Goal: Task Accomplishment & Management: Use online tool/utility

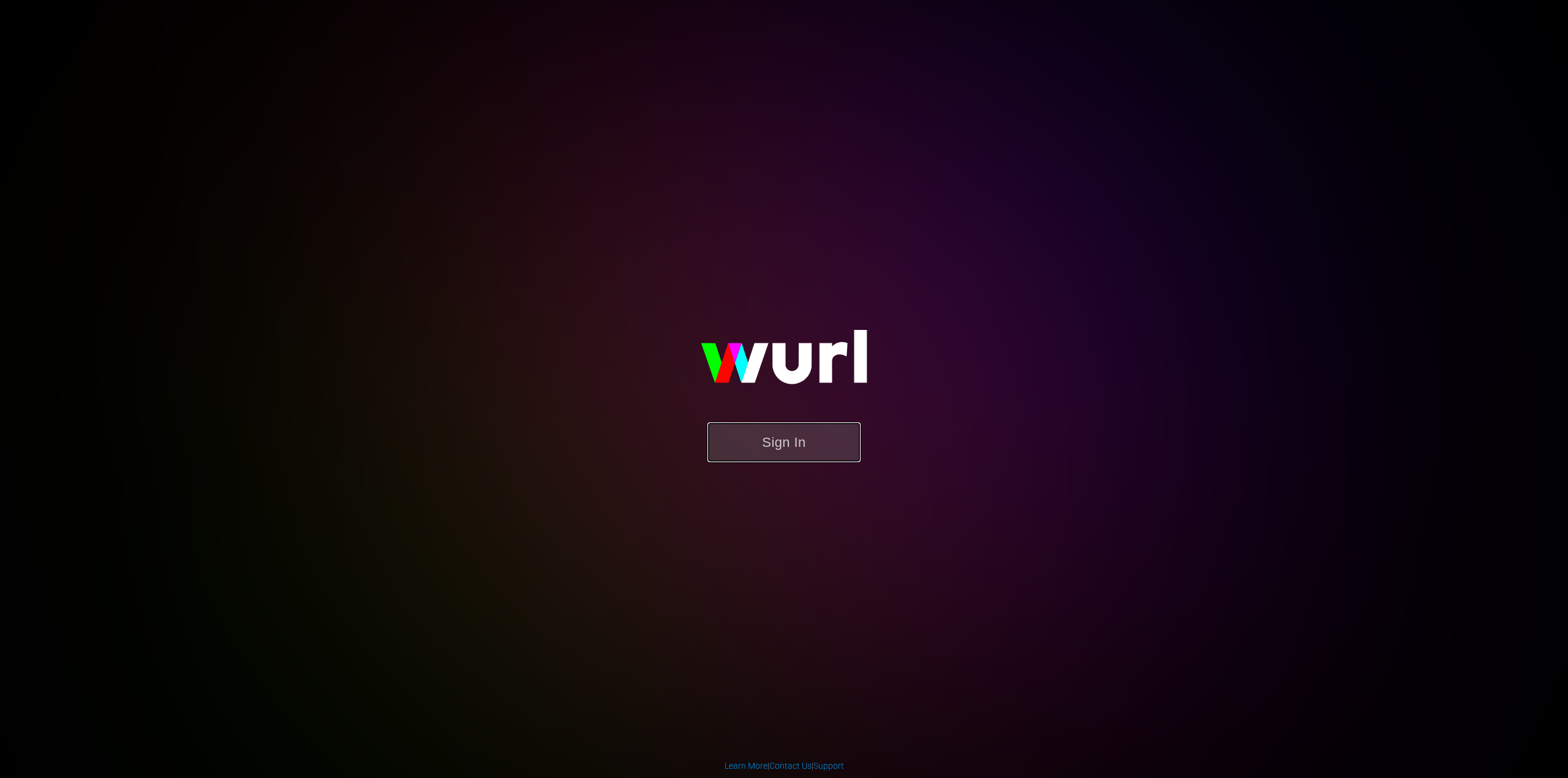
click at [818, 460] on button "Sign In" at bounding box center [784, 442] width 153 height 40
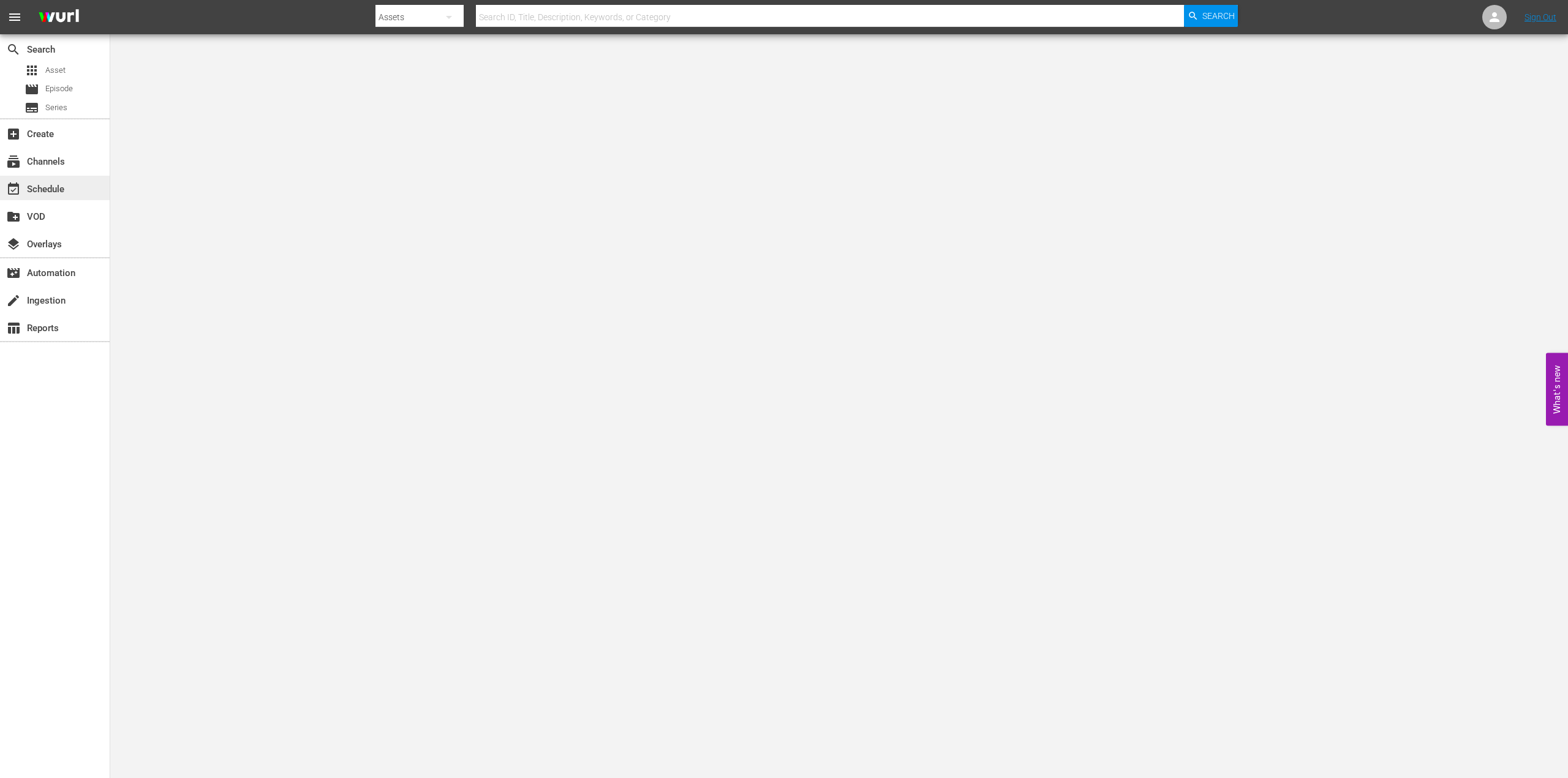
click at [42, 188] on div "event_available Schedule" at bounding box center [34, 187] width 68 height 11
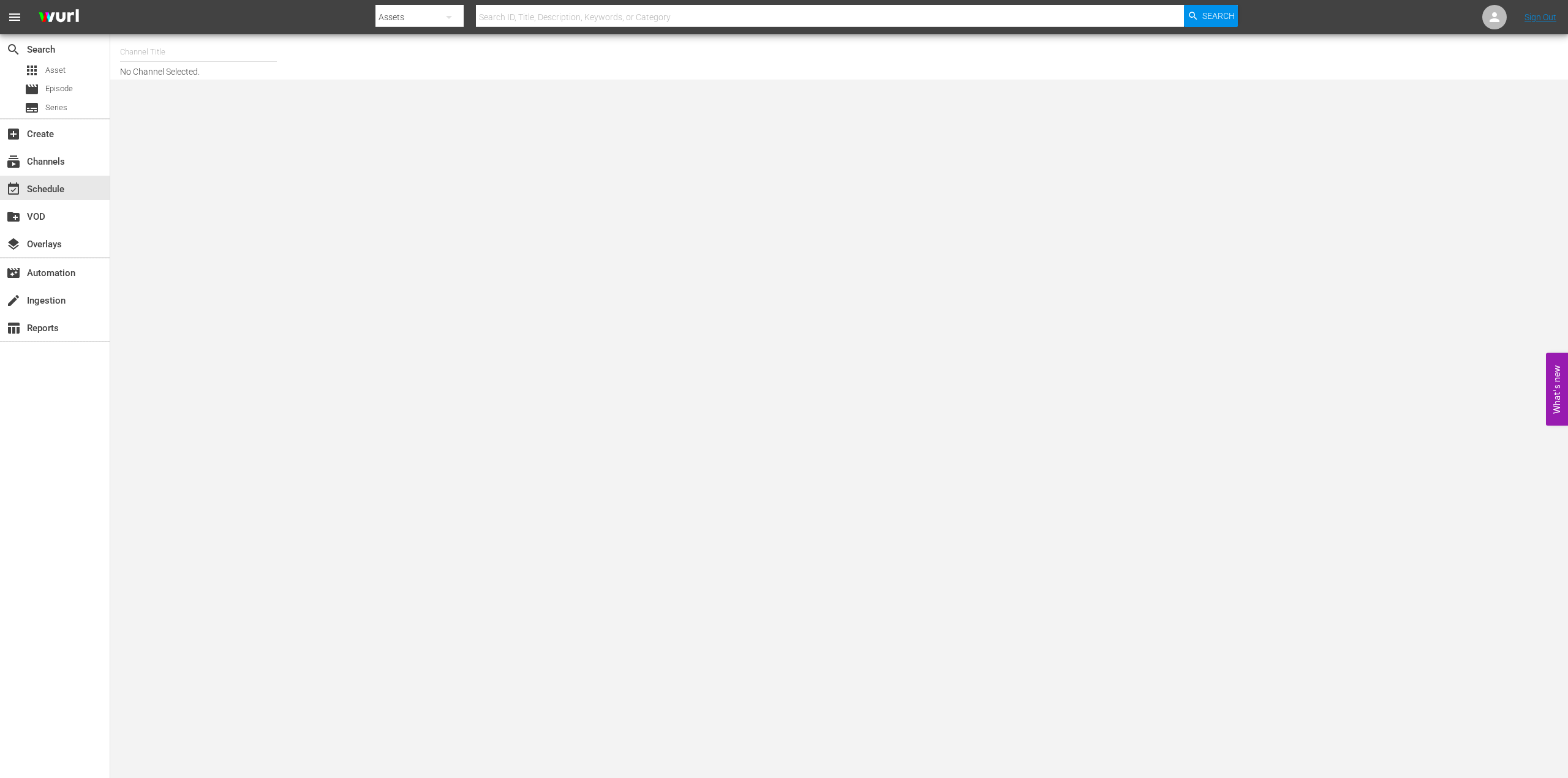
click at [163, 50] on input "text" at bounding box center [199, 52] width 157 height 30
click at [190, 86] on div "Weihnachtskino (1871 - plaion_pictures_gmbh_weihnachtskino_1)" at bounding box center [289, 87] width 318 height 30
type input "Weihnachtskino (1871 - plaion_pictures_gmbh_weihnachtskino_1)"
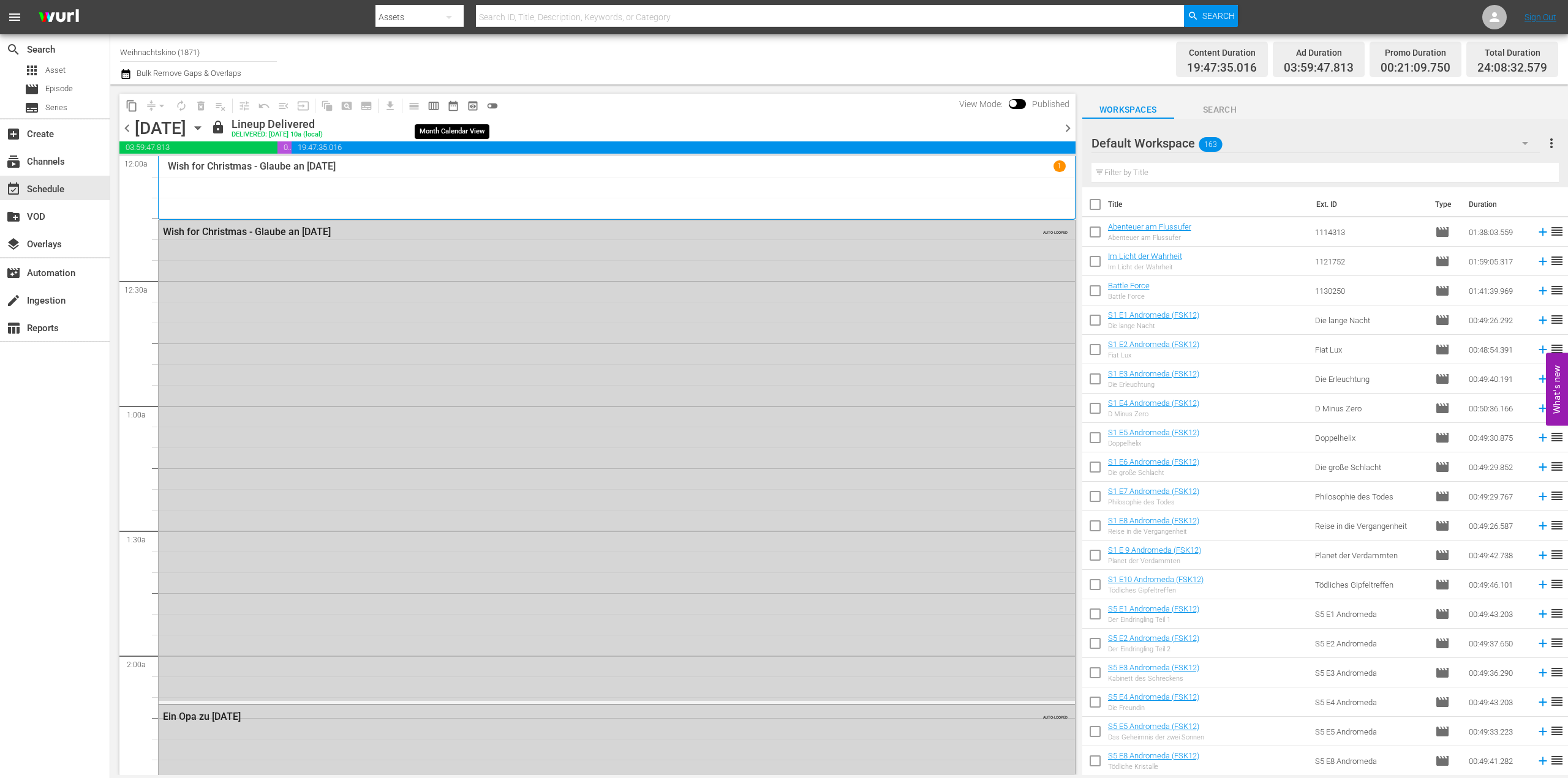
click at [453, 111] on span "date_range_outlined" at bounding box center [452, 105] width 12 height 12
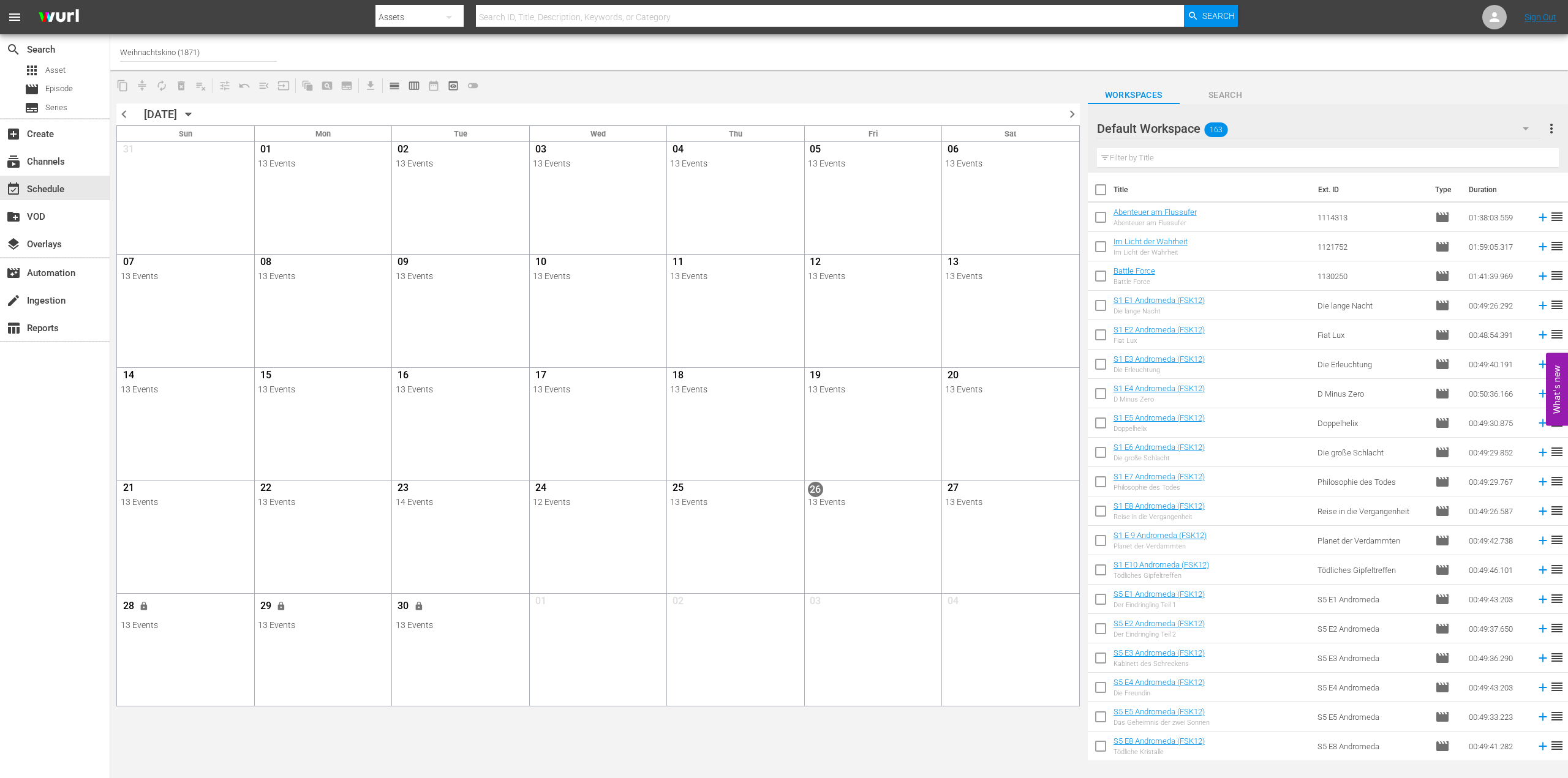
click at [196, 117] on icon "button" at bounding box center [188, 114] width 14 height 14
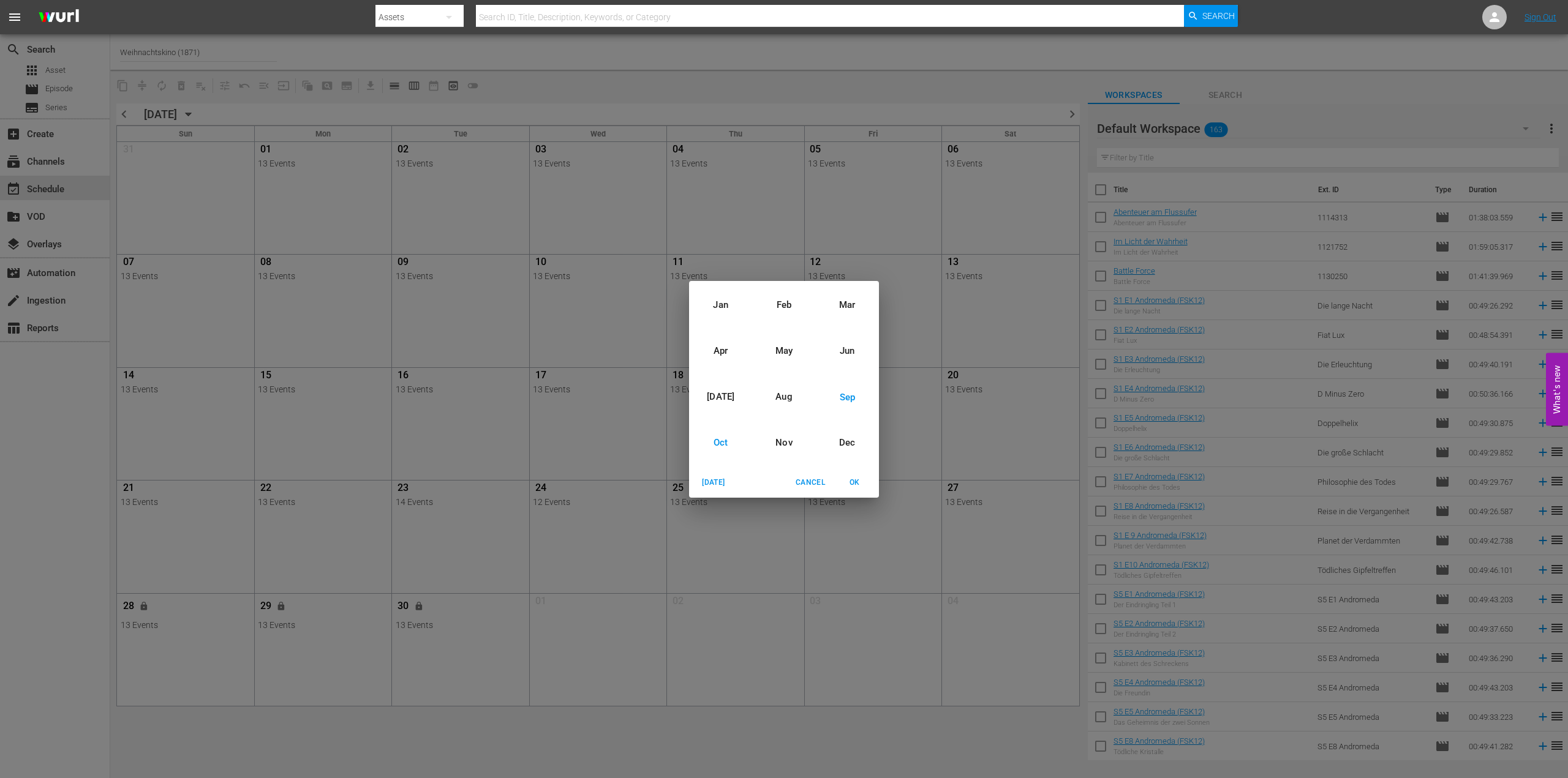
click at [717, 437] on div "Oct" at bounding box center [720, 443] width 63 height 46
click at [857, 483] on span "OK" at bounding box center [855, 483] width 30 height 13
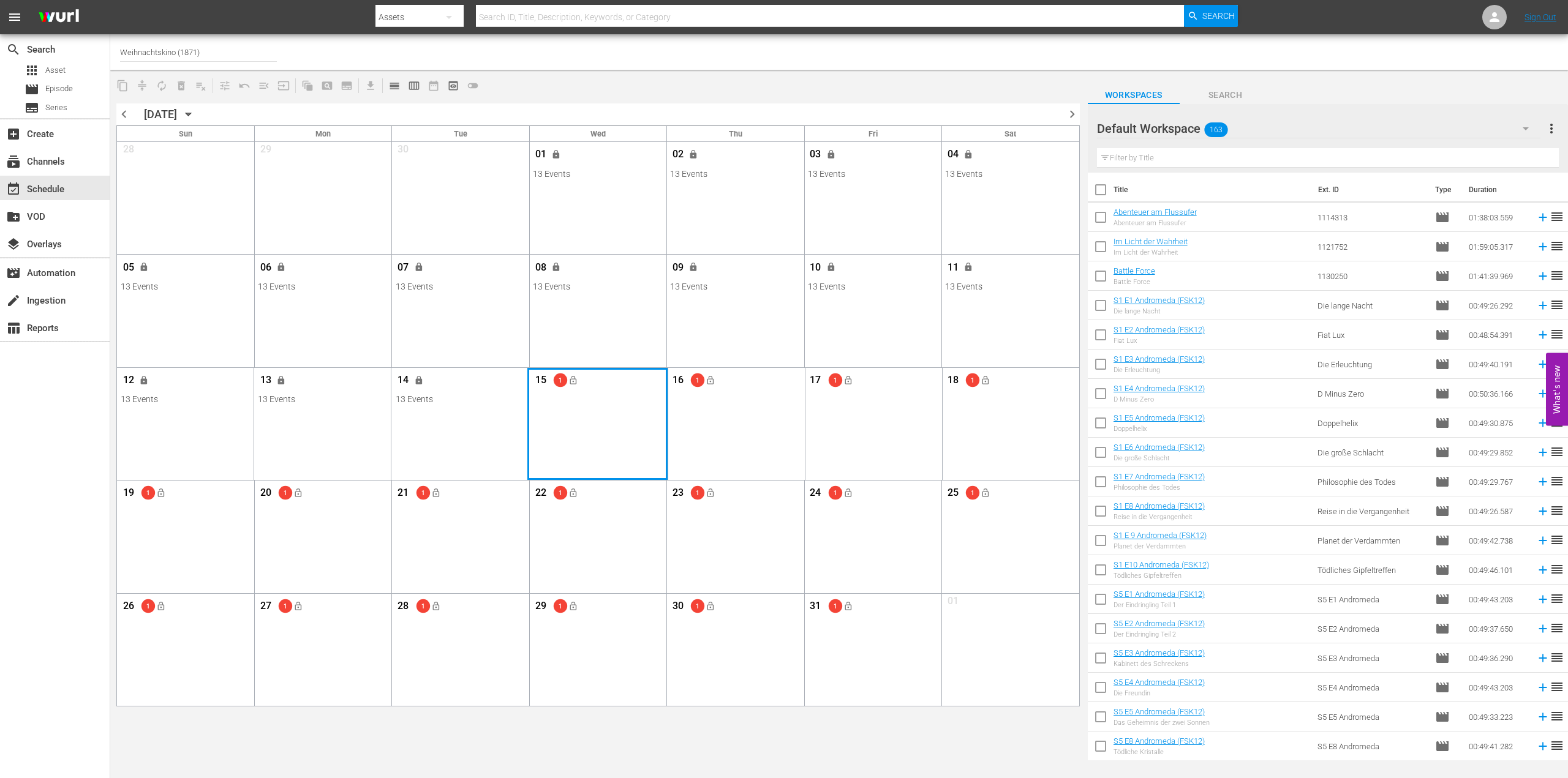
click at [562, 412] on div "Month View" at bounding box center [597, 424] width 140 height 112
